Goal: Check status

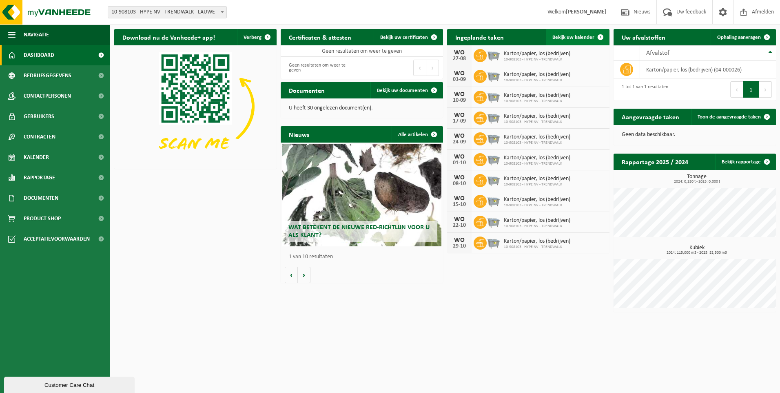
click at [574, 37] on span "Bekijk uw kalender" at bounding box center [574, 37] width 42 height 5
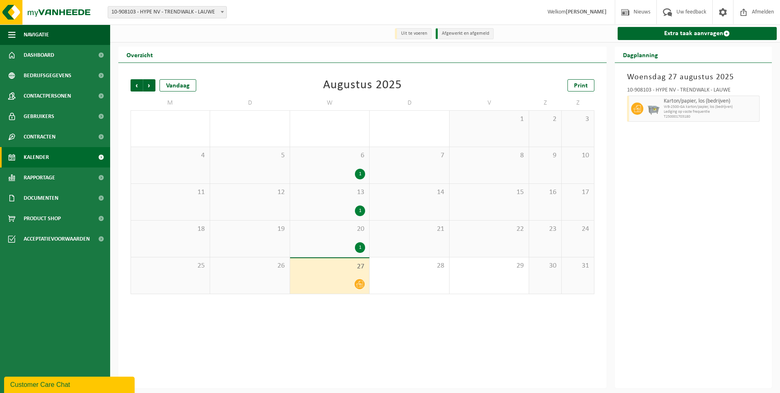
click at [361, 251] on div "1" at bounding box center [360, 247] width 10 height 11
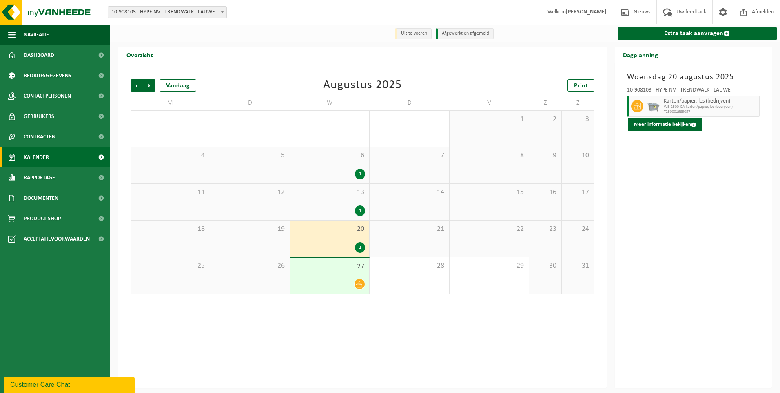
click at [367, 283] on div "27" at bounding box center [329, 276] width 79 height 36
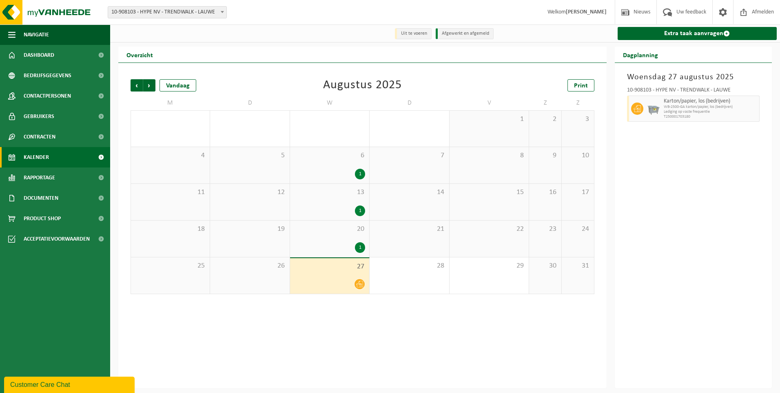
click at [345, 245] on div "1" at bounding box center [329, 247] width 71 height 11
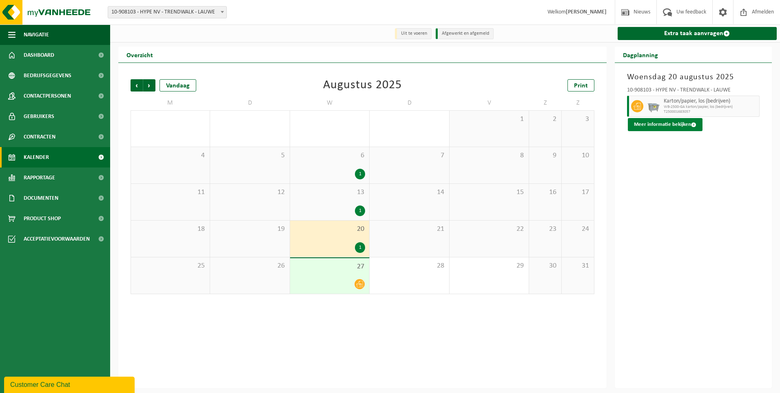
click at [687, 125] on button "Meer informatie bekijken" at bounding box center [665, 124] width 75 height 13
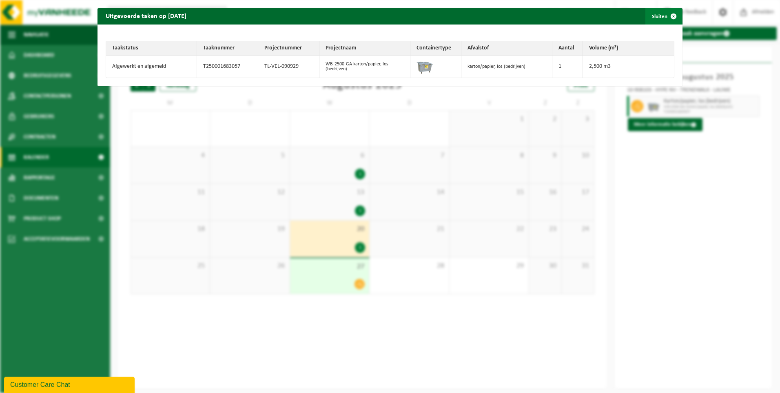
click at [668, 16] on span "button" at bounding box center [674, 16] width 16 height 16
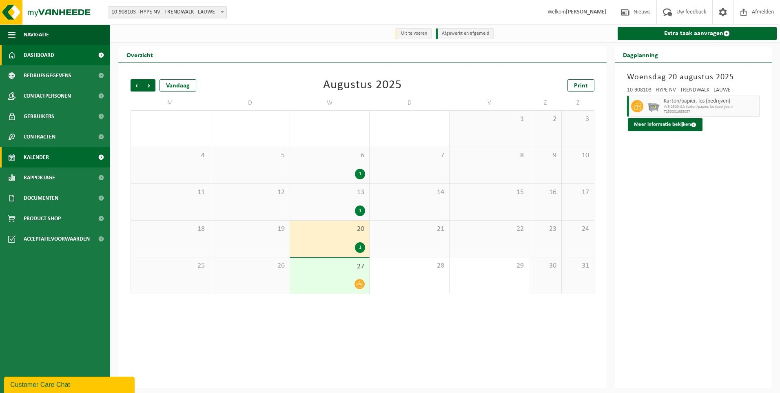
click at [45, 52] on span "Dashboard" at bounding box center [39, 55] width 31 height 20
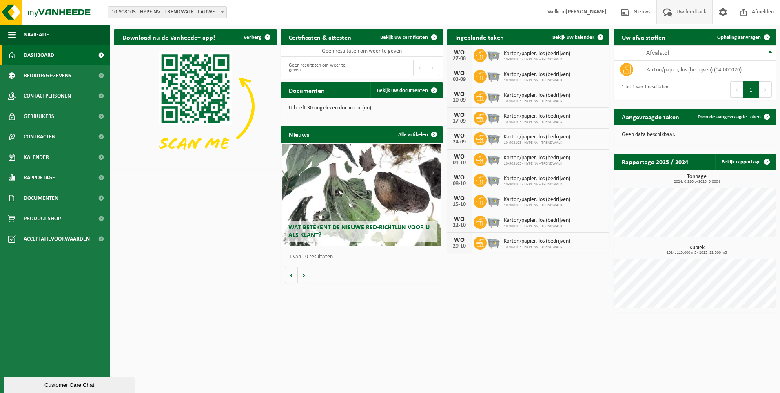
click at [697, 13] on span "Uw feedback" at bounding box center [692, 12] width 34 height 24
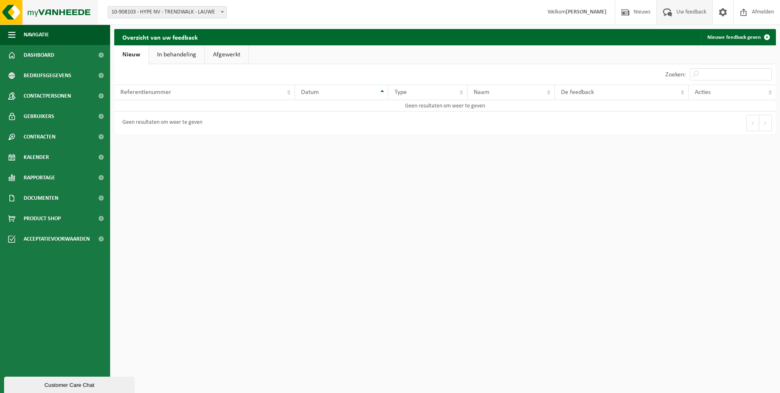
click at [47, 16] on img at bounding box center [49, 12] width 98 height 24
